Goal: Download file/media

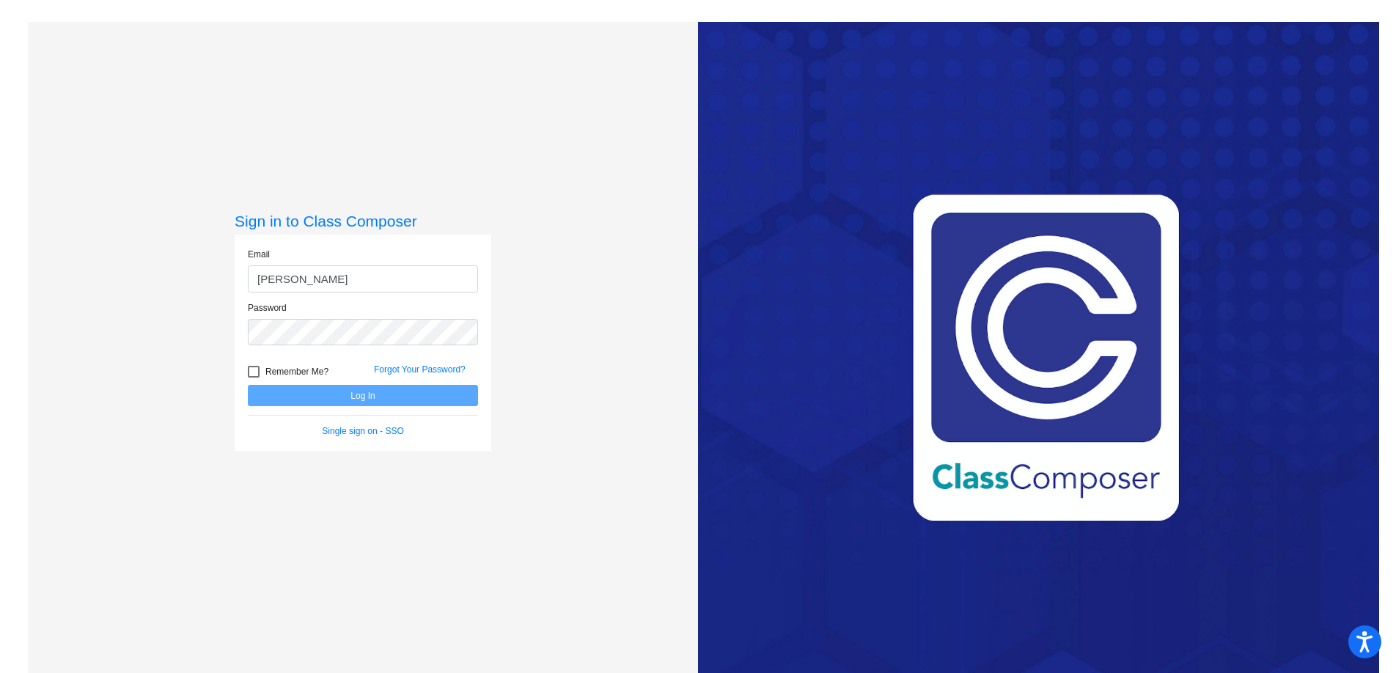
type input "[EMAIL_ADDRESS][PERSON_NAME][DOMAIN_NAME]"
click at [248, 385] on button "Log In" at bounding box center [363, 395] width 230 height 21
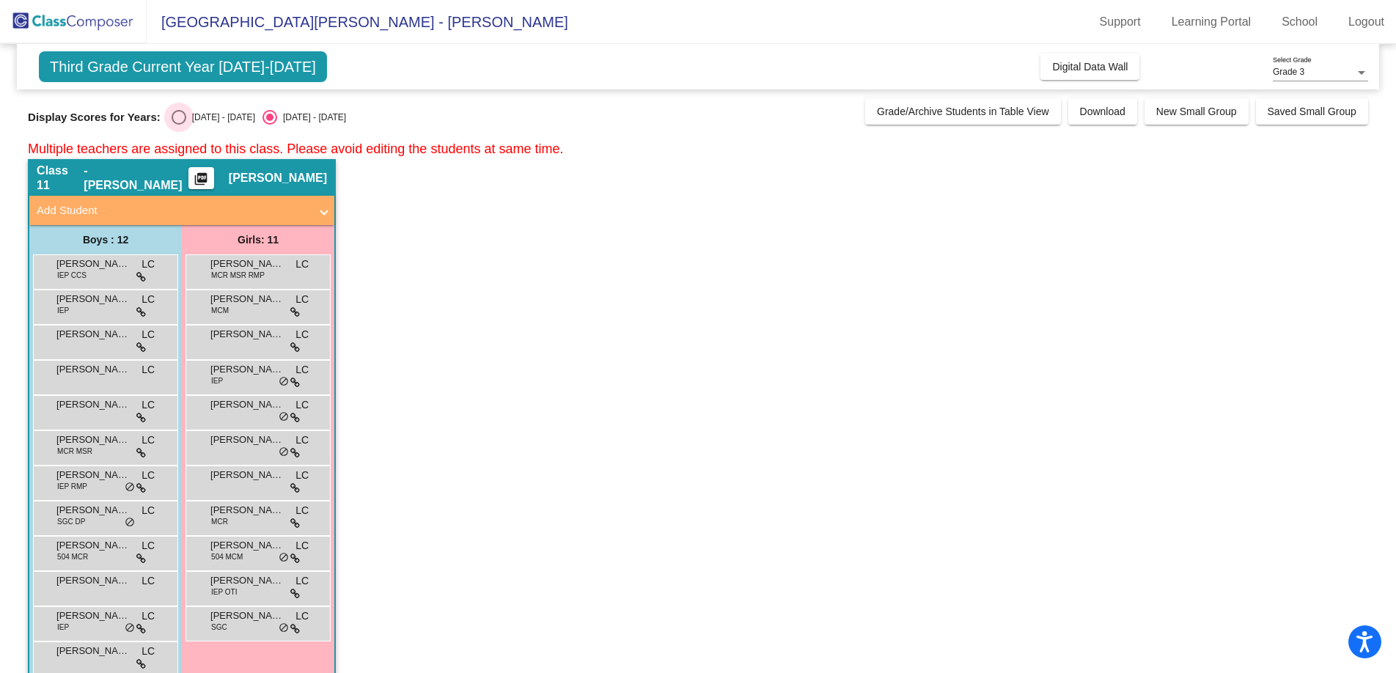
click at [172, 114] on div "Select an option" at bounding box center [179, 117] width 15 height 15
click at [178, 125] on input "[DATE] - [DATE]" at bounding box center [178, 125] width 1 height 1
radio input "true"
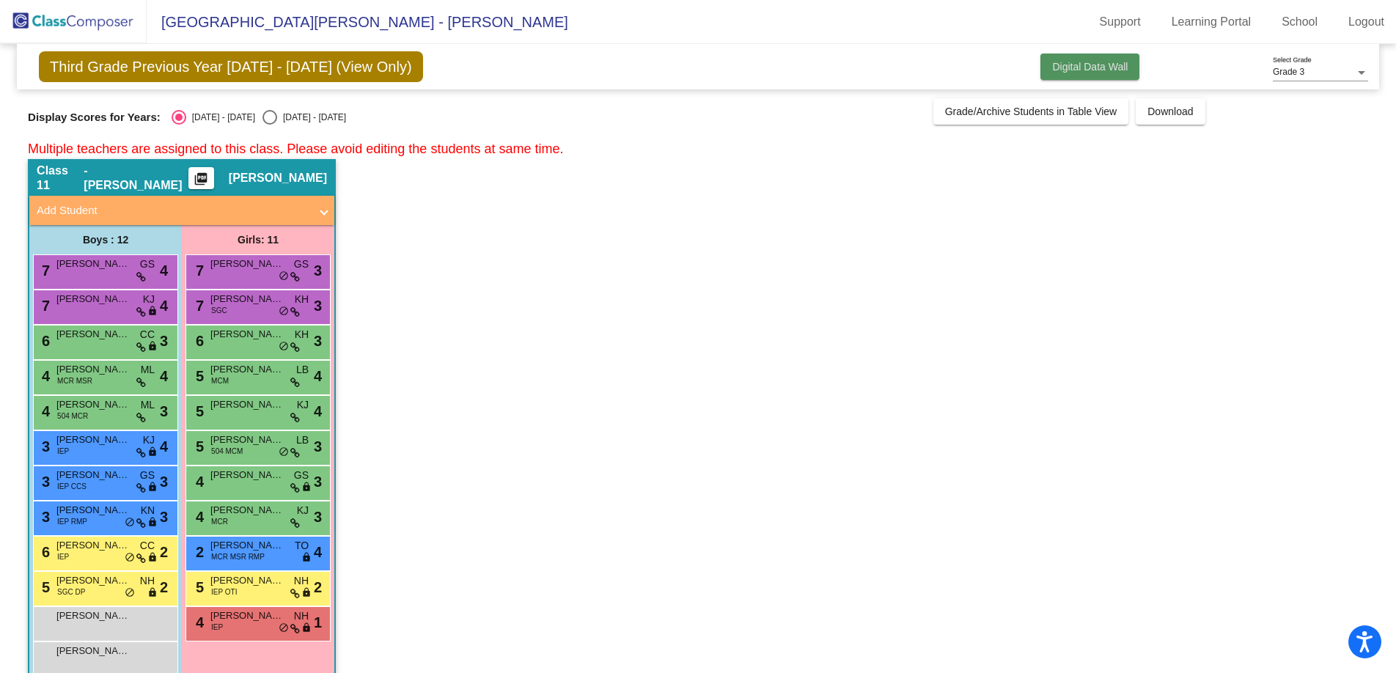
click at [1070, 67] on span "Digital Data Wall" at bounding box center [1090, 67] width 76 height 12
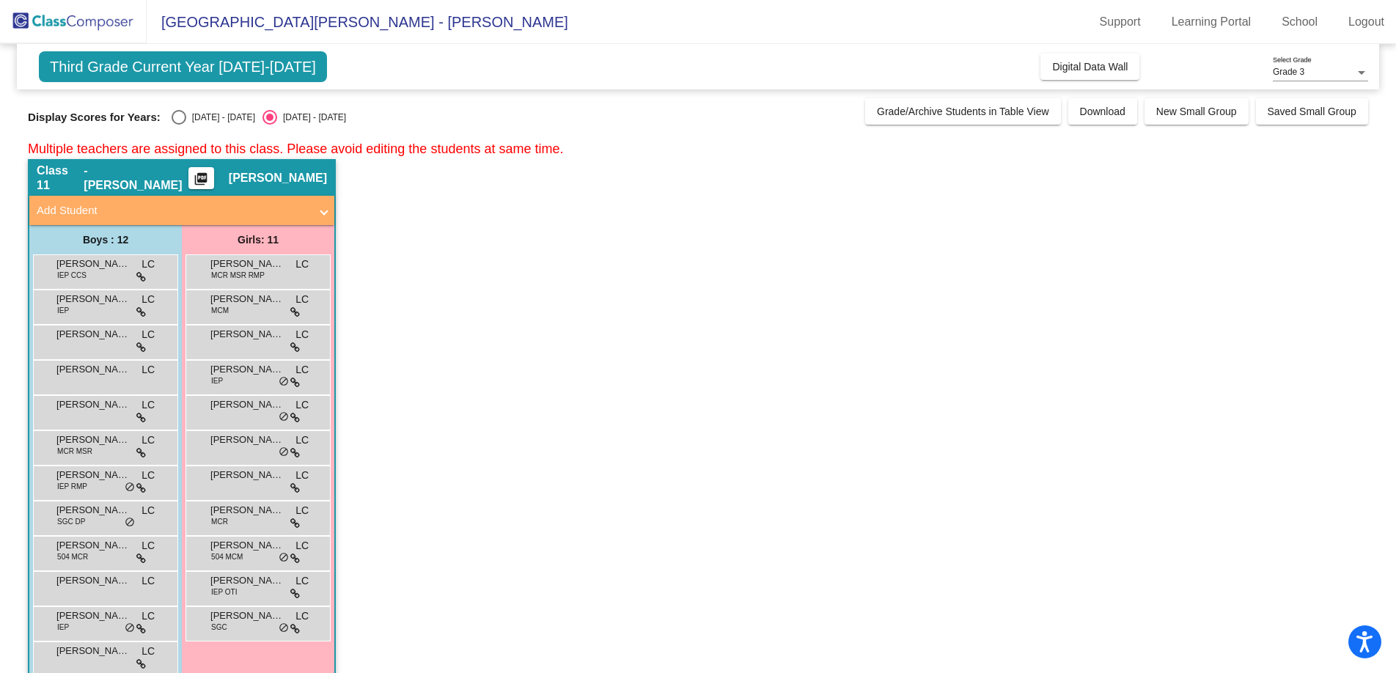
click at [208, 175] on mat-icon "picture_as_pdf" at bounding box center [201, 182] width 18 height 21
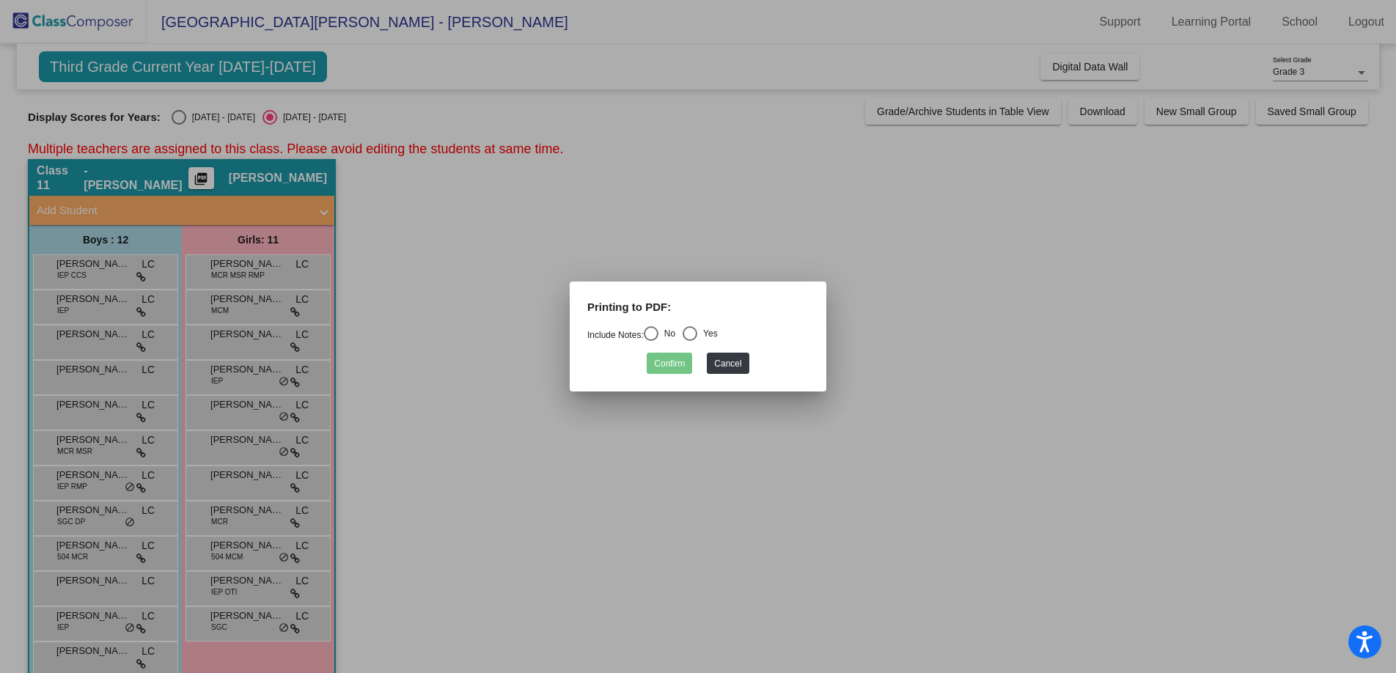
click at [175, 118] on div at bounding box center [698, 336] width 1396 height 673
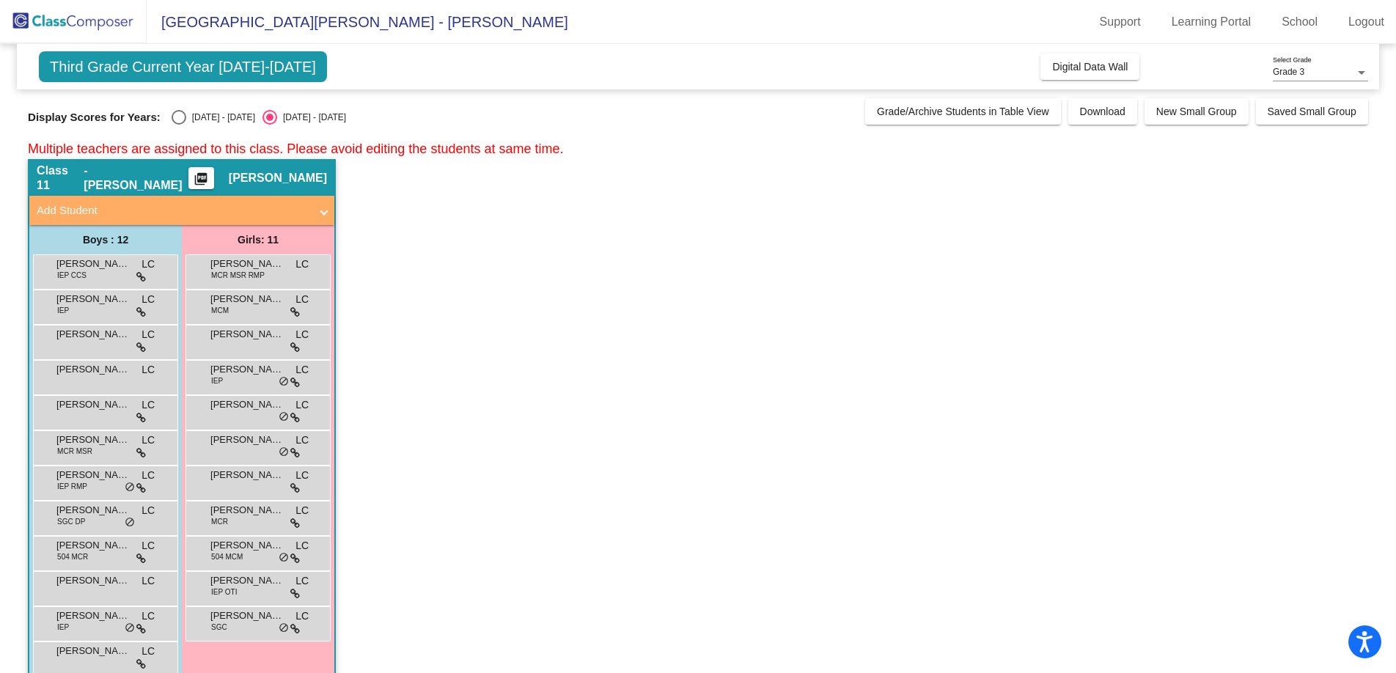
click at [175, 118] on div "Select an option" at bounding box center [179, 117] width 15 height 15
click at [178, 125] on input "[DATE] - [DATE]" at bounding box center [178, 125] width 1 height 1
radio input "true"
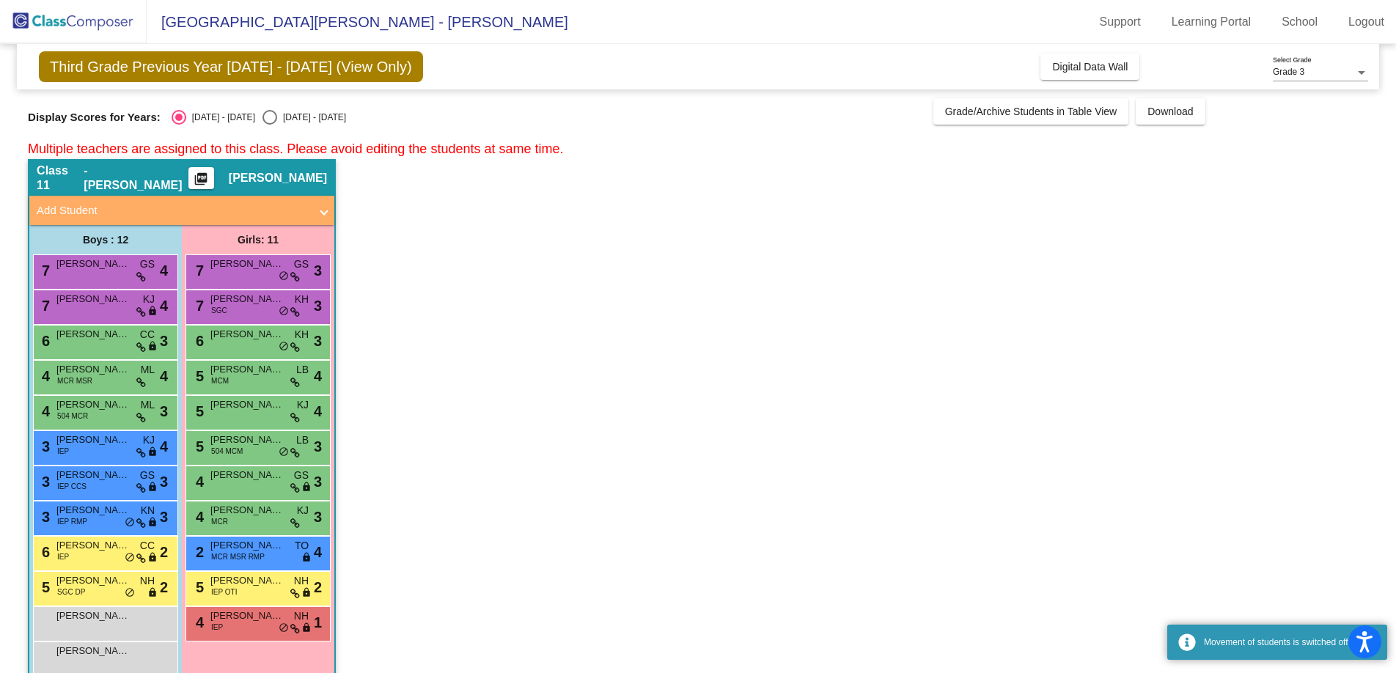
click at [199, 176] on mat-icon "picture_as_pdf" at bounding box center [201, 182] width 18 height 21
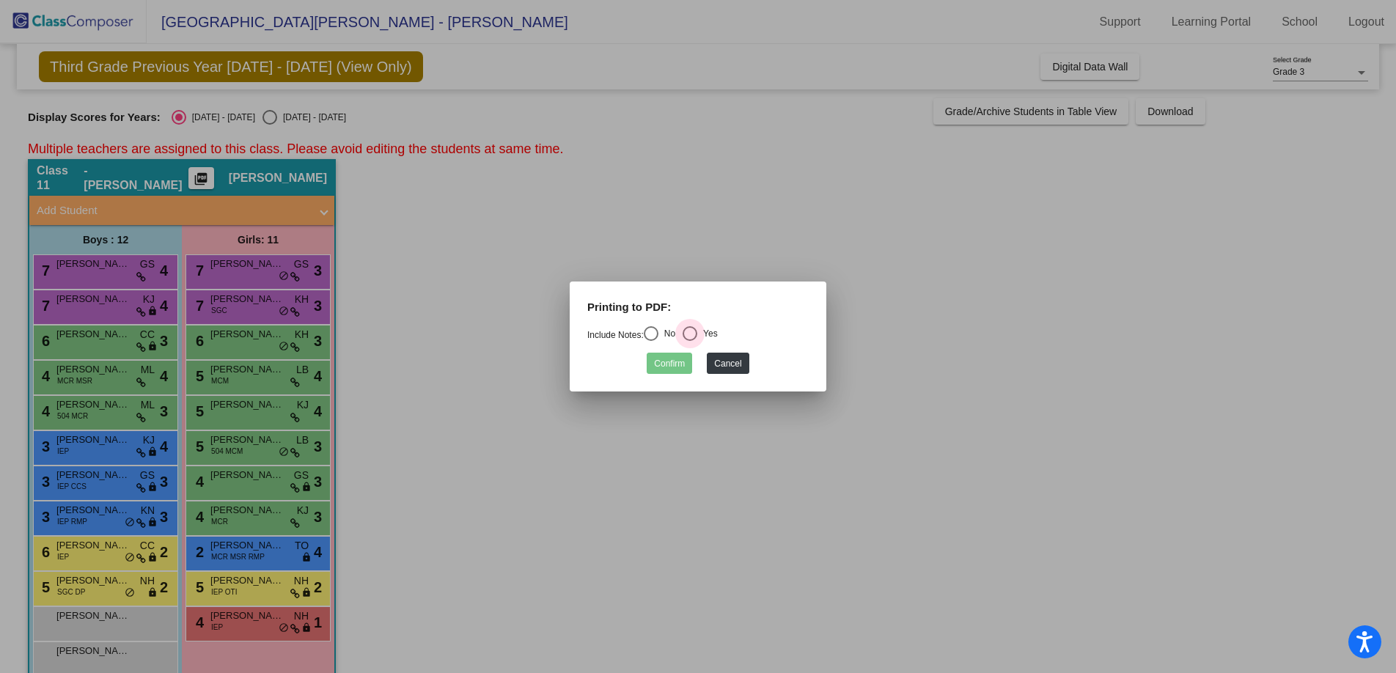
click at [690, 334] on div "Select an option" at bounding box center [690, 334] width 0 height 0
click at [690, 341] on input "Yes" at bounding box center [689, 341] width 1 height 1
radio input "true"
click at [672, 363] on button "Confirm" at bounding box center [669, 363] width 45 height 21
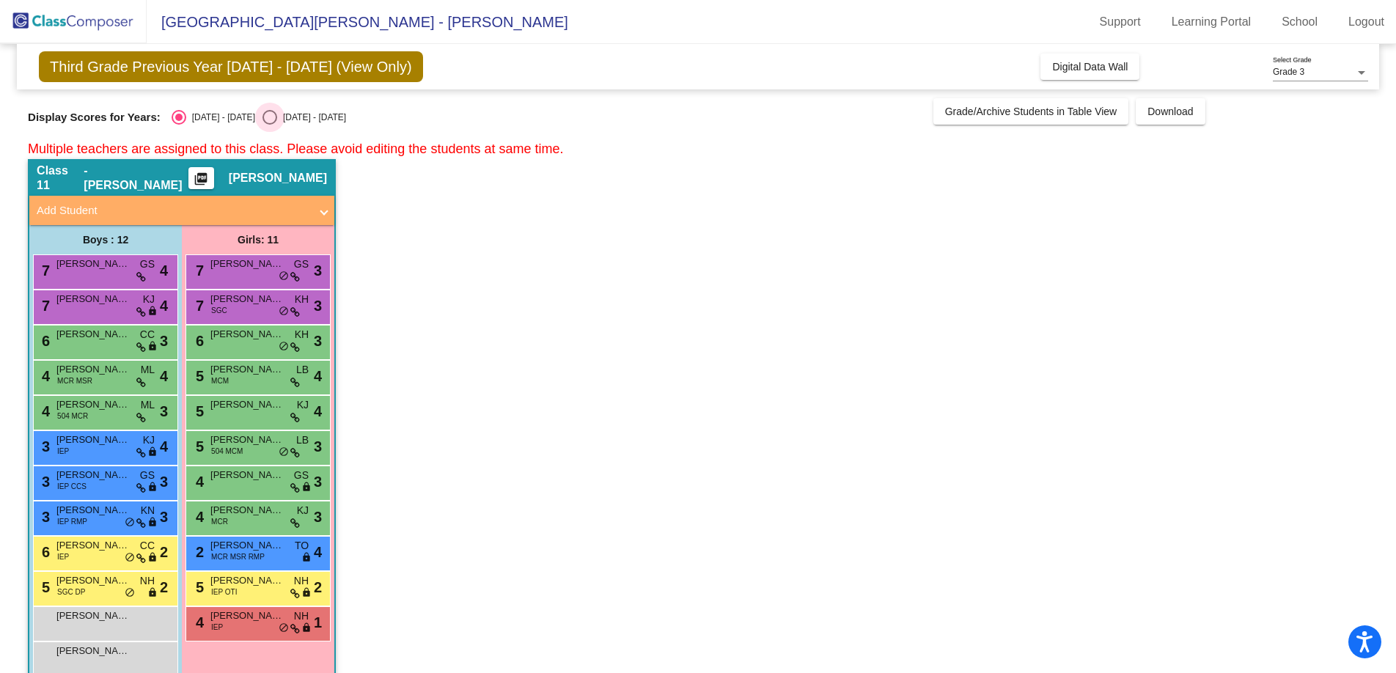
click at [263, 125] on div "Select an option" at bounding box center [270, 117] width 15 height 15
click at [269, 125] on input "[DATE] - [DATE]" at bounding box center [269, 125] width 1 height 1
radio input "true"
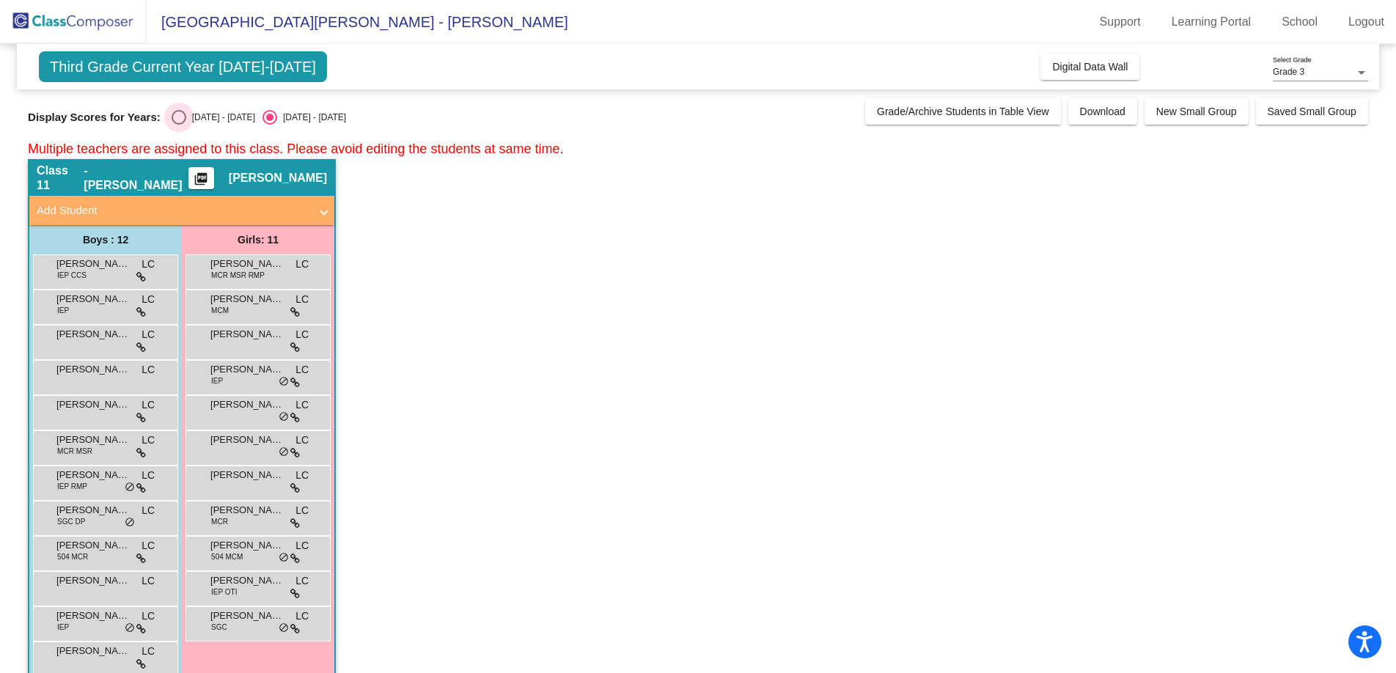
click at [173, 118] on div "Select an option" at bounding box center [179, 117] width 15 height 15
click at [178, 125] on input "[DATE] - [DATE]" at bounding box center [178, 125] width 1 height 1
radio input "true"
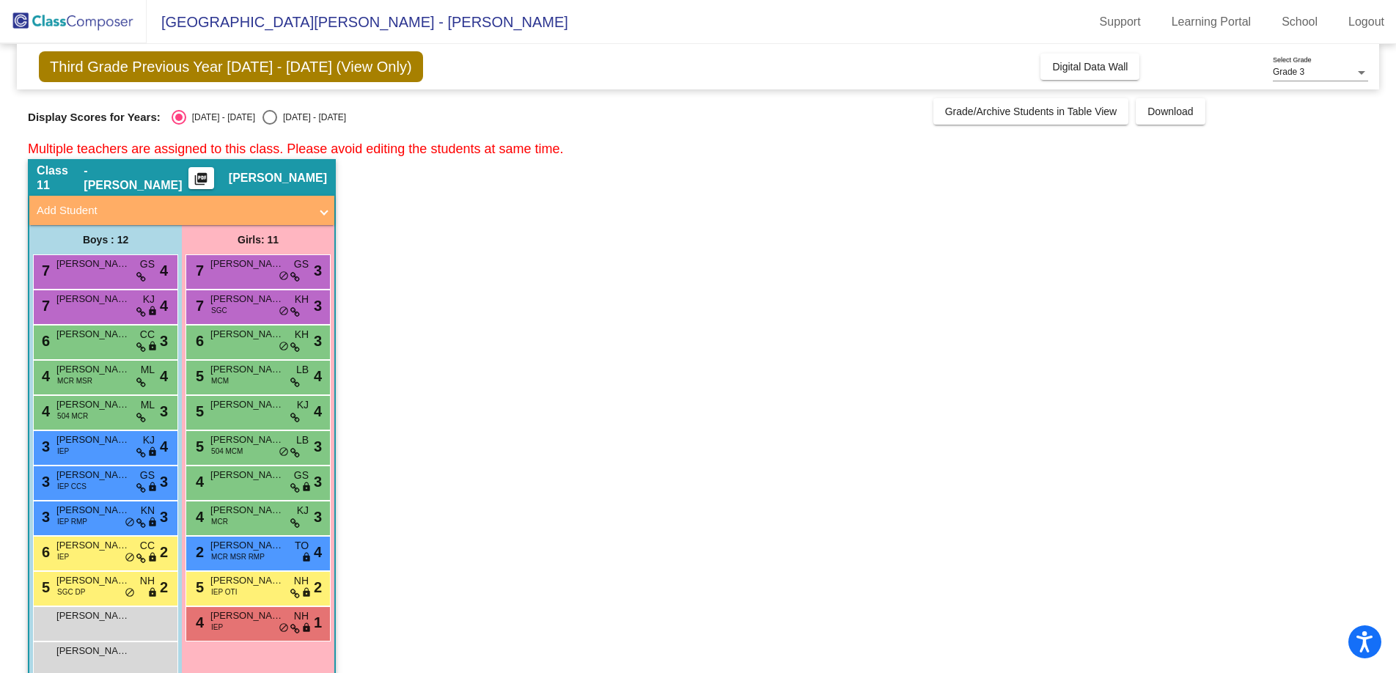
click at [202, 183] on mat-icon "picture_as_pdf" at bounding box center [201, 182] width 18 height 21
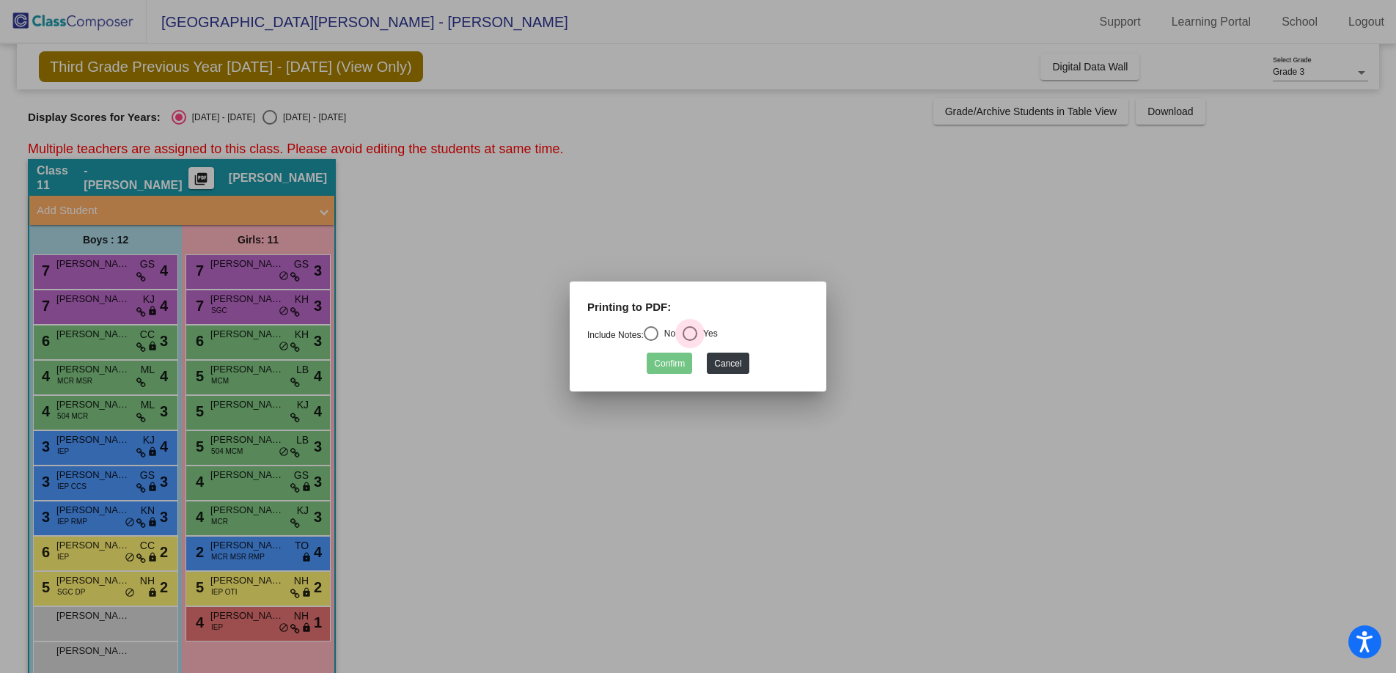
click at [696, 337] on div "Select an option" at bounding box center [690, 333] width 15 height 15
click at [690, 341] on input "Yes" at bounding box center [689, 341] width 1 height 1
radio input "true"
click at [678, 370] on button "Confirm" at bounding box center [669, 363] width 45 height 21
